Goal: Transaction & Acquisition: Book appointment/travel/reservation

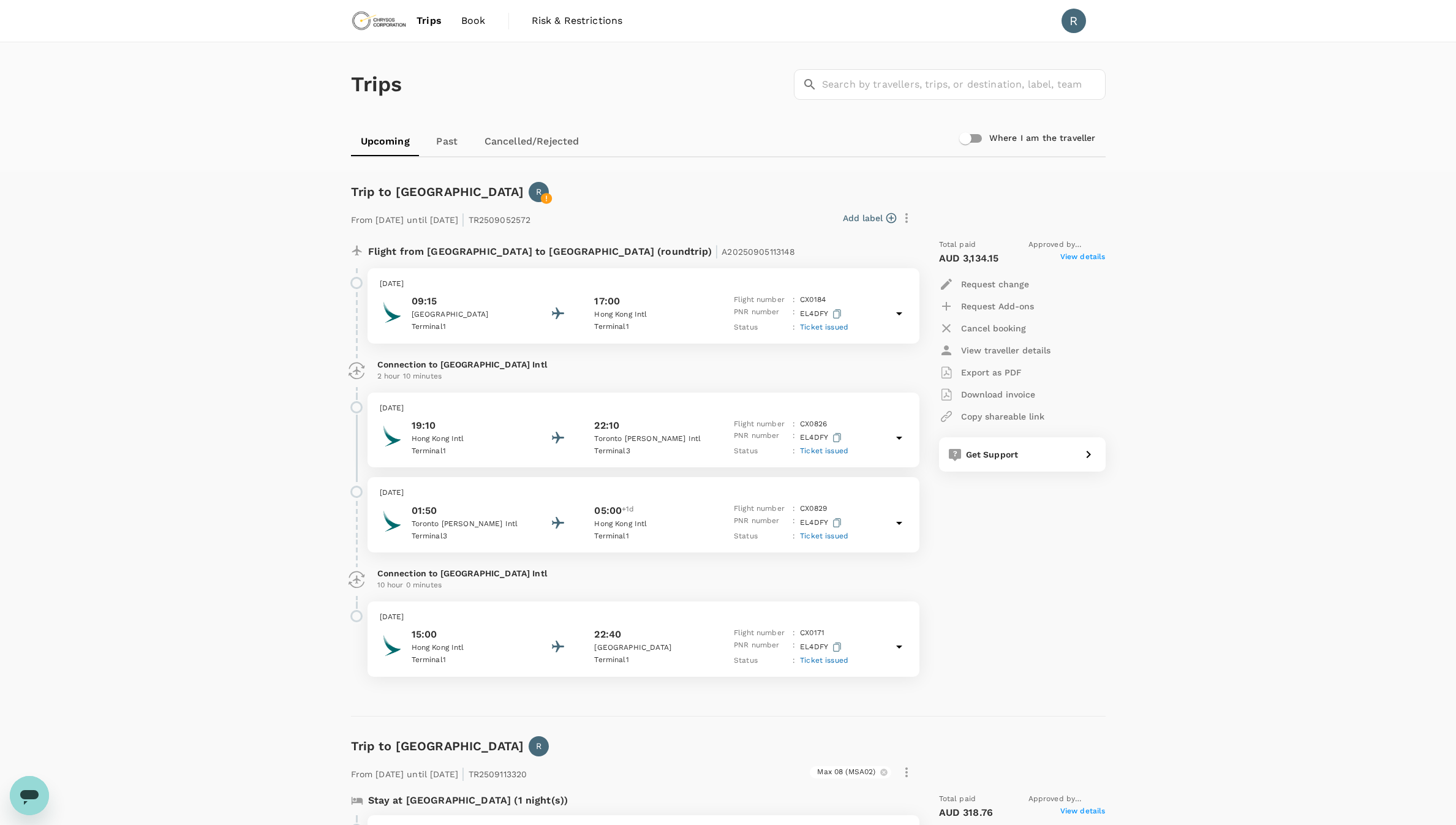
click at [441, 136] on link "Past" at bounding box center [447, 141] width 55 height 30
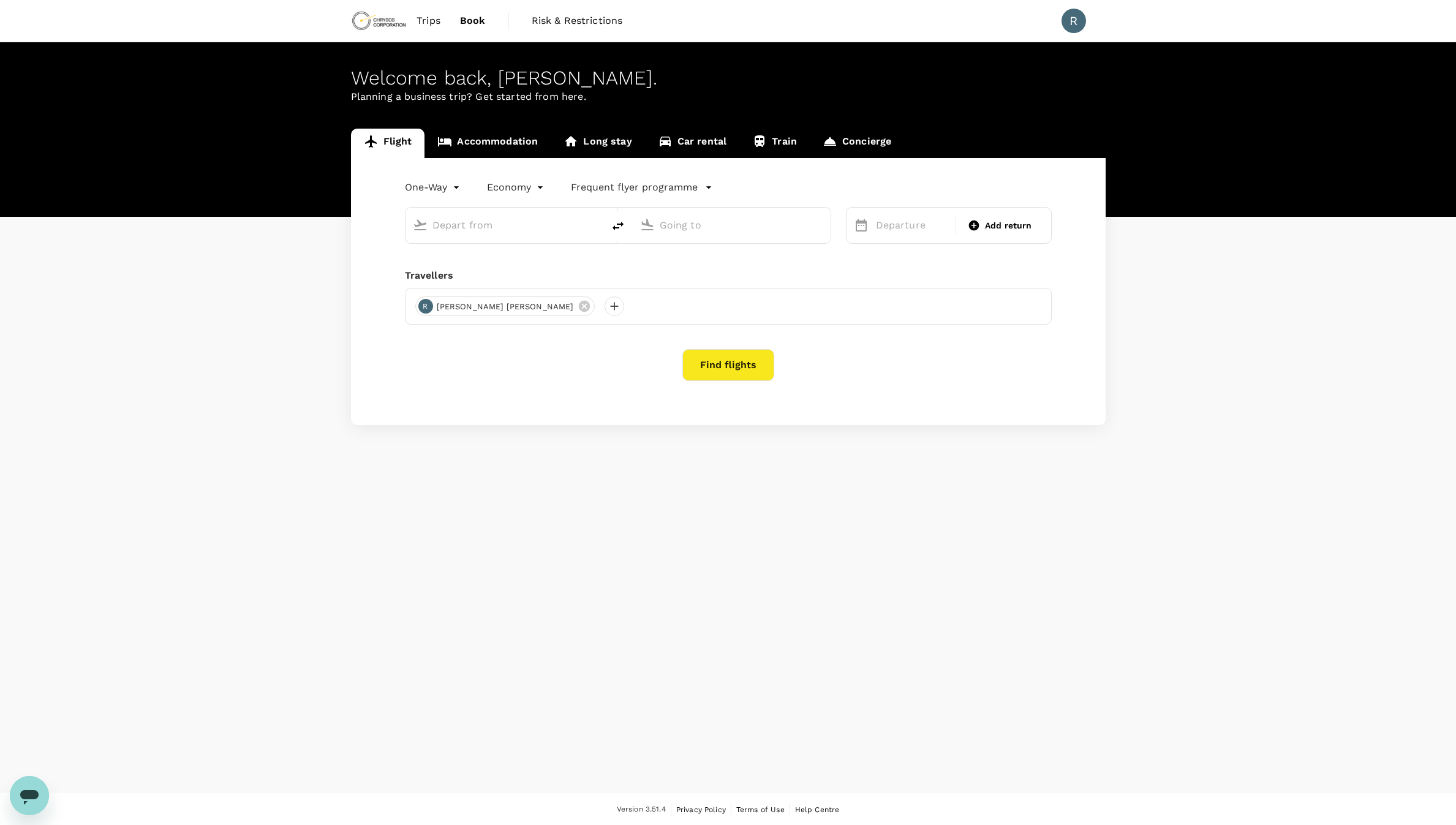
type input "roundtrip"
type input "[GEOGRAPHIC_DATA], [GEOGRAPHIC_DATA] (any)"
type input "Toronto [PERSON_NAME] Intl (YYZ)"
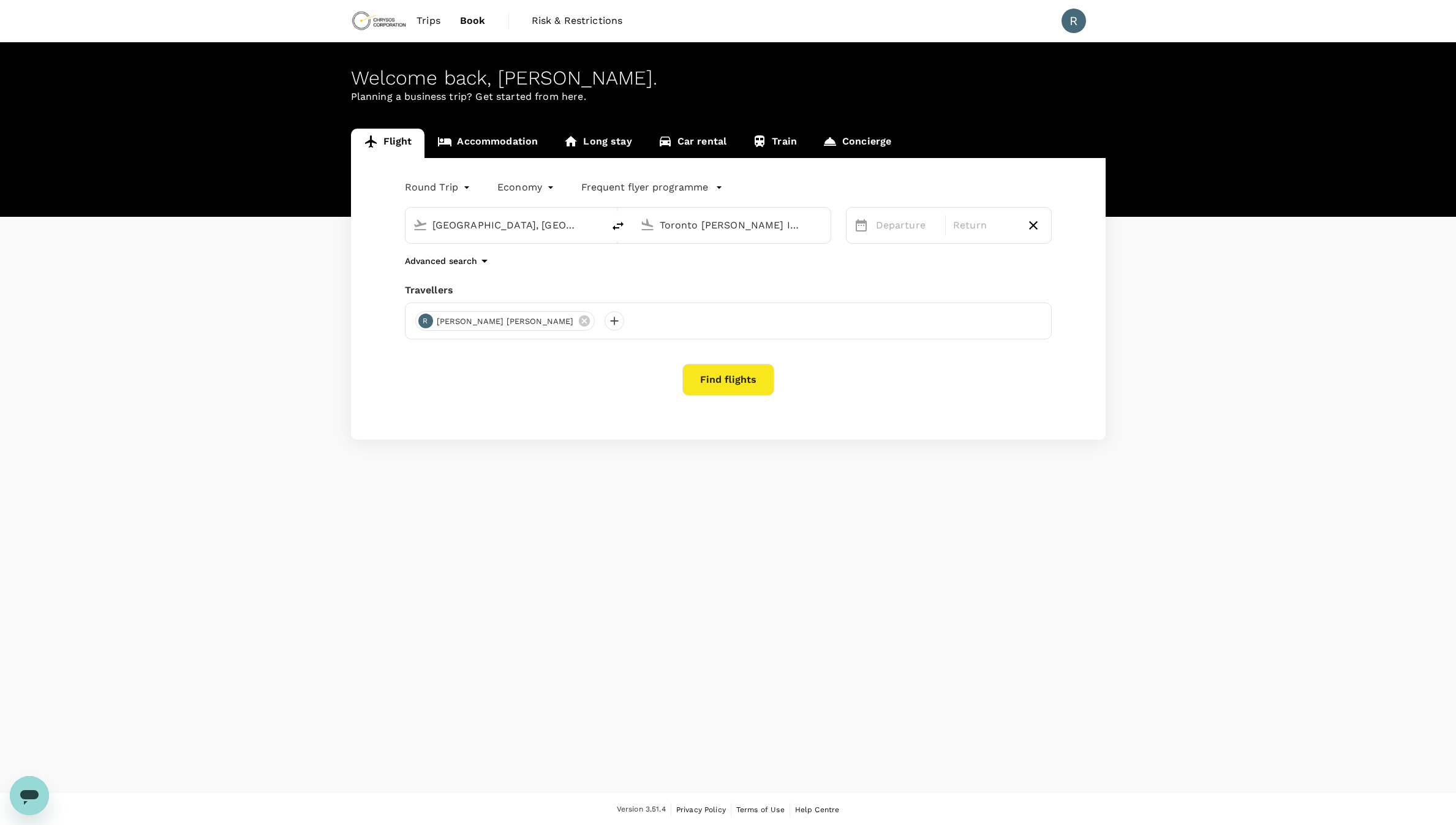
click at [464, 22] on span "Book" at bounding box center [473, 21] width 26 height 14
